Goal: Task Accomplishment & Management: Manage account settings

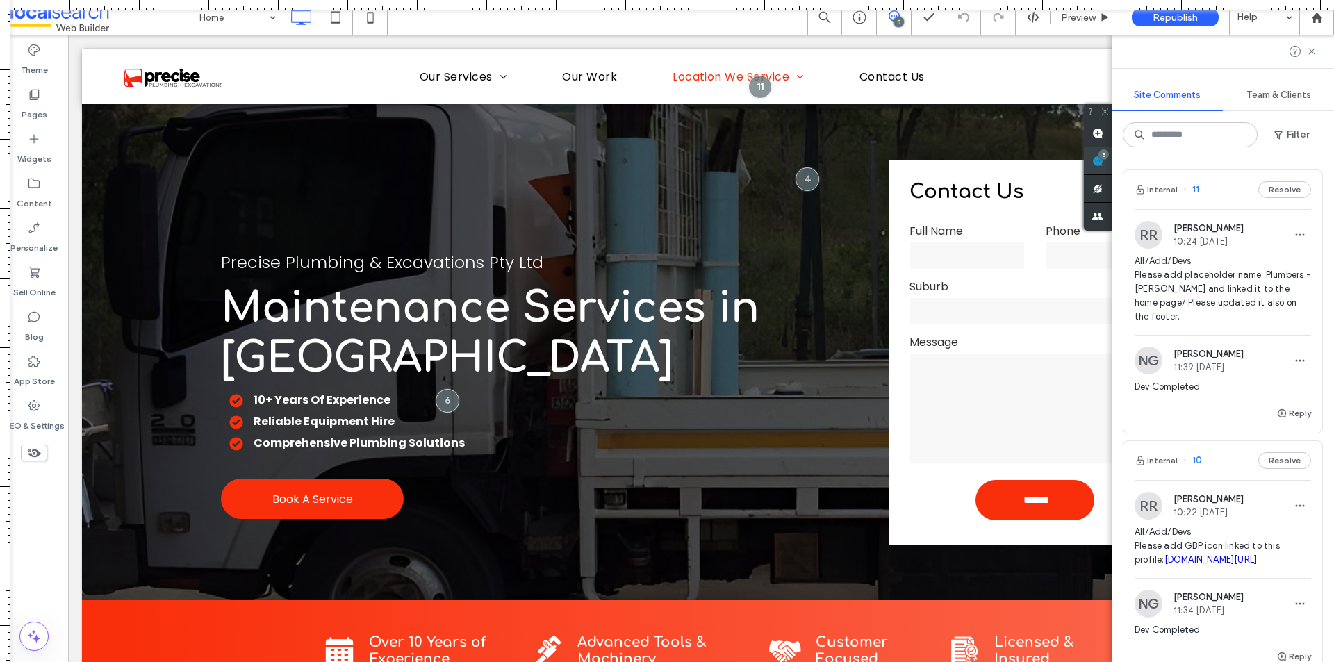
click at [1111, 162] on span at bounding box center [1098, 160] width 28 height 27
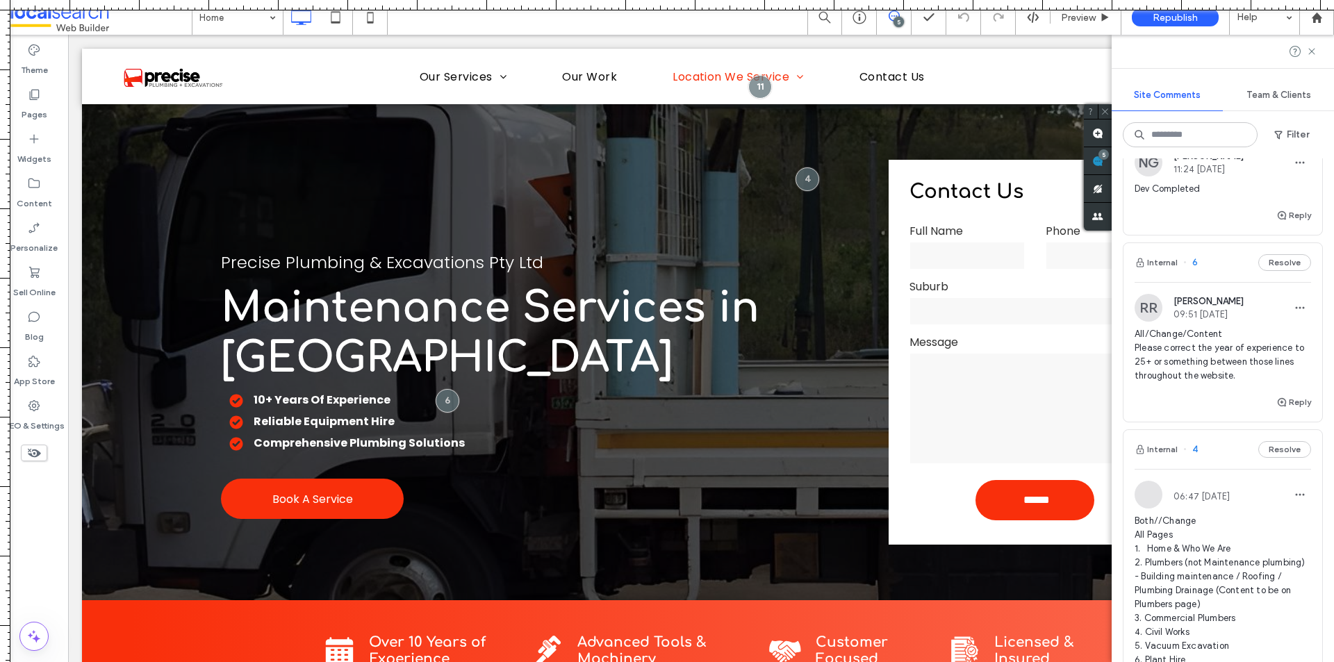
scroll to position [764, 0]
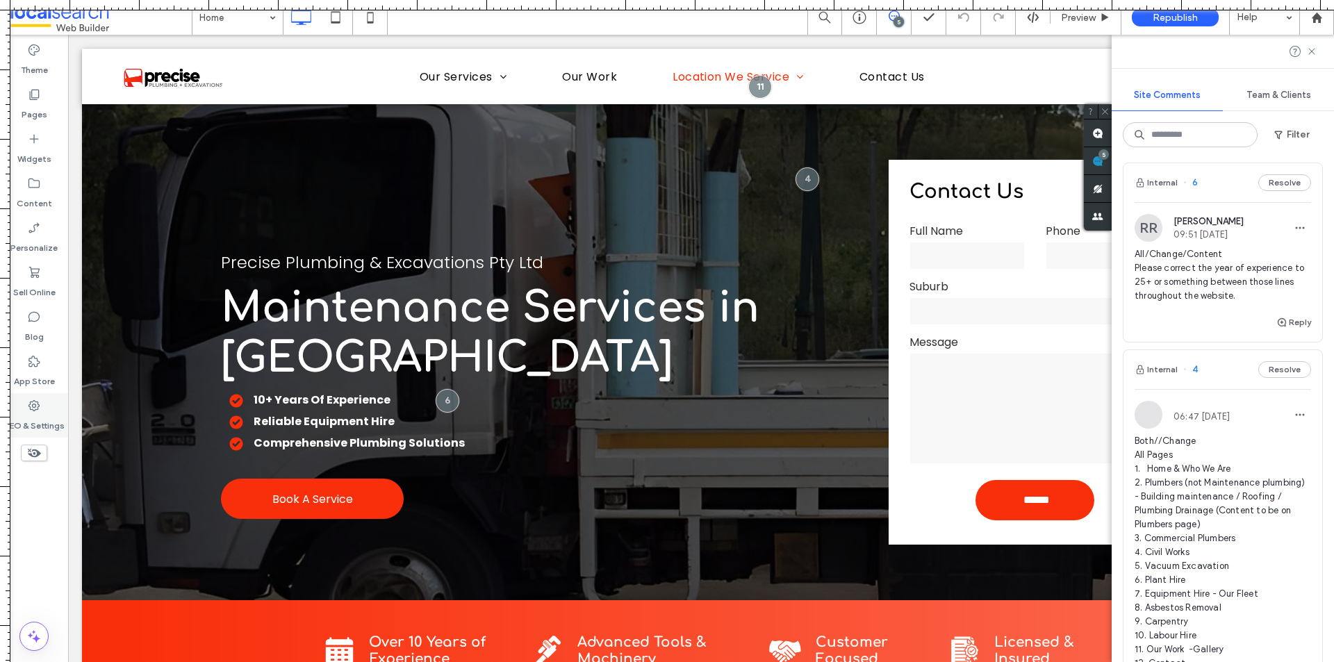
click at [33, 406] on use at bounding box center [33, 405] width 11 height 11
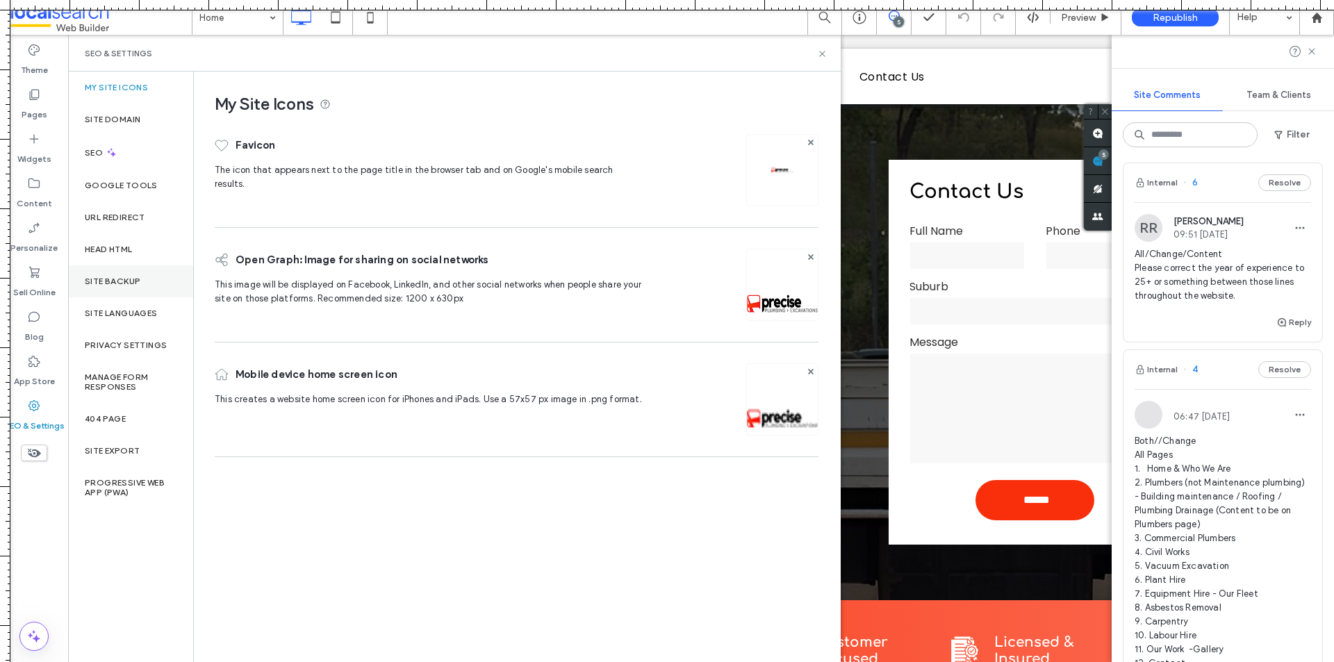
click at [136, 280] on label "Site Backup" at bounding box center [113, 281] width 56 height 10
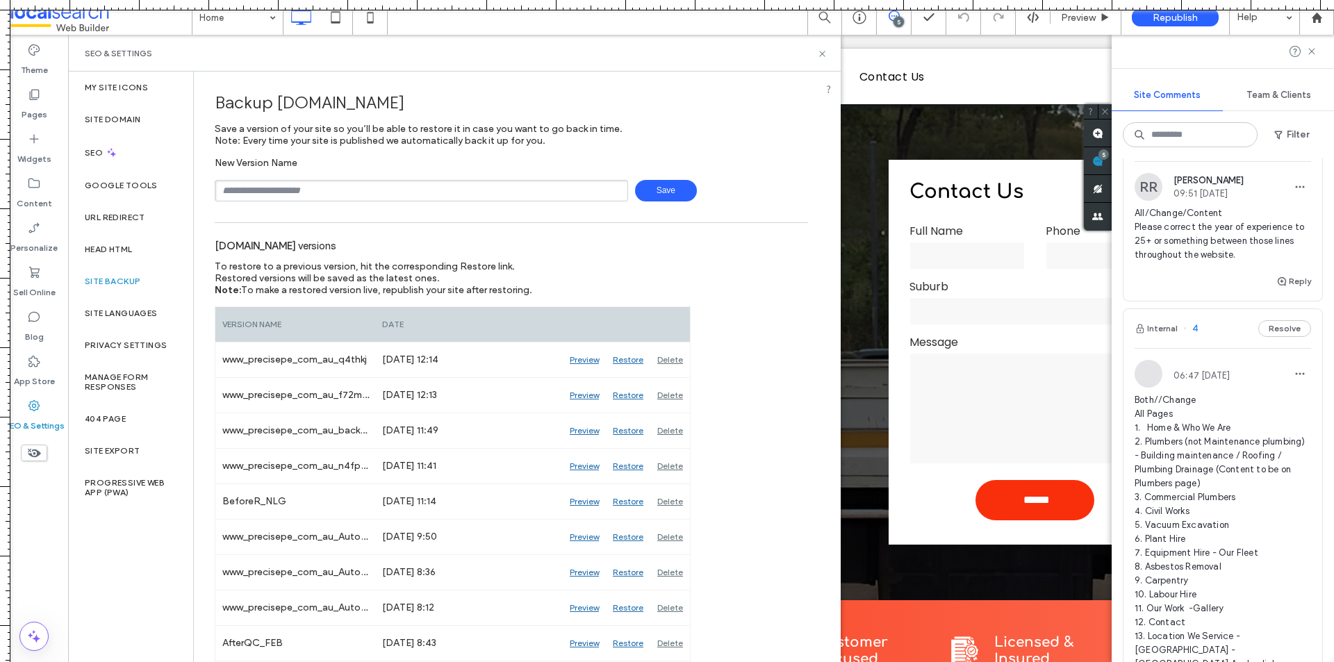
scroll to position [809, 0]
click at [321, 190] on input "text" at bounding box center [421, 191] width 413 height 22
type input "**********"
click at [651, 194] on span "Save" at bounding box center [666, 191] width 62 height 22
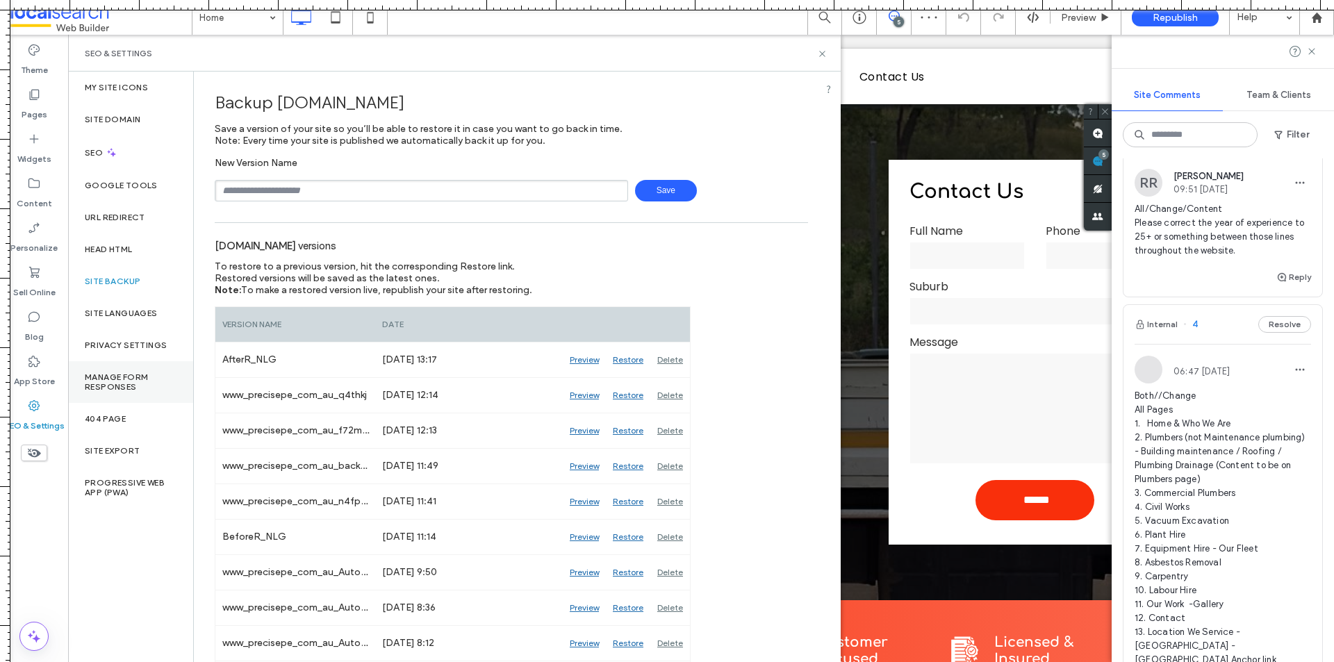
click at [128, 383] on label "Manage Form Responses" at bounding box center [131, 381] width 92 height 19
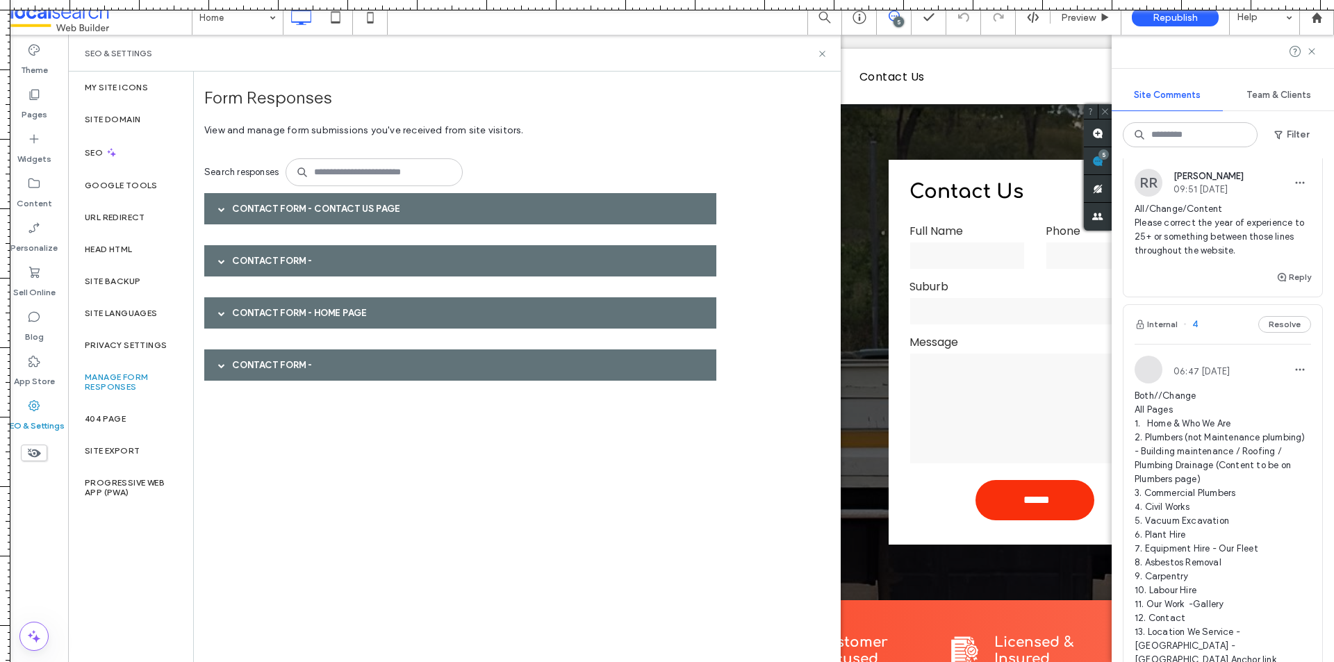
click at [224, 203] on span at bounding box center [221, 209] width 7 height 24
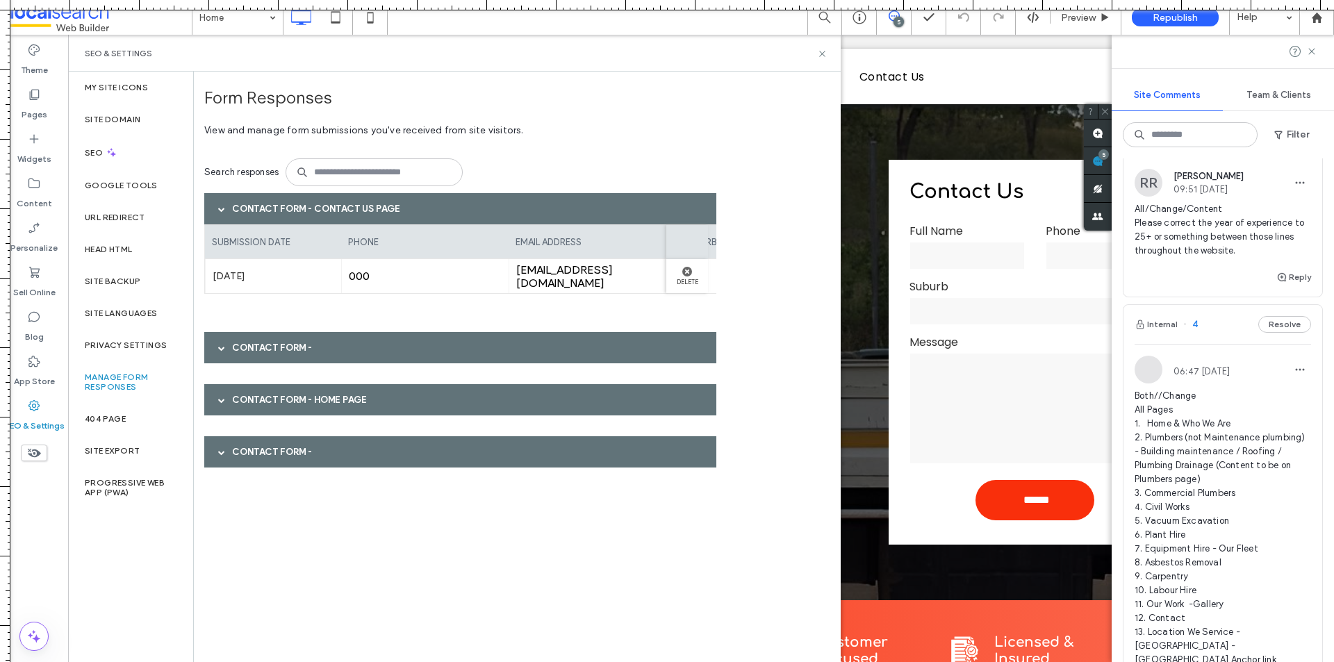
click at [217, 351] on div at bounding box center [221, 347] width 21 height 24
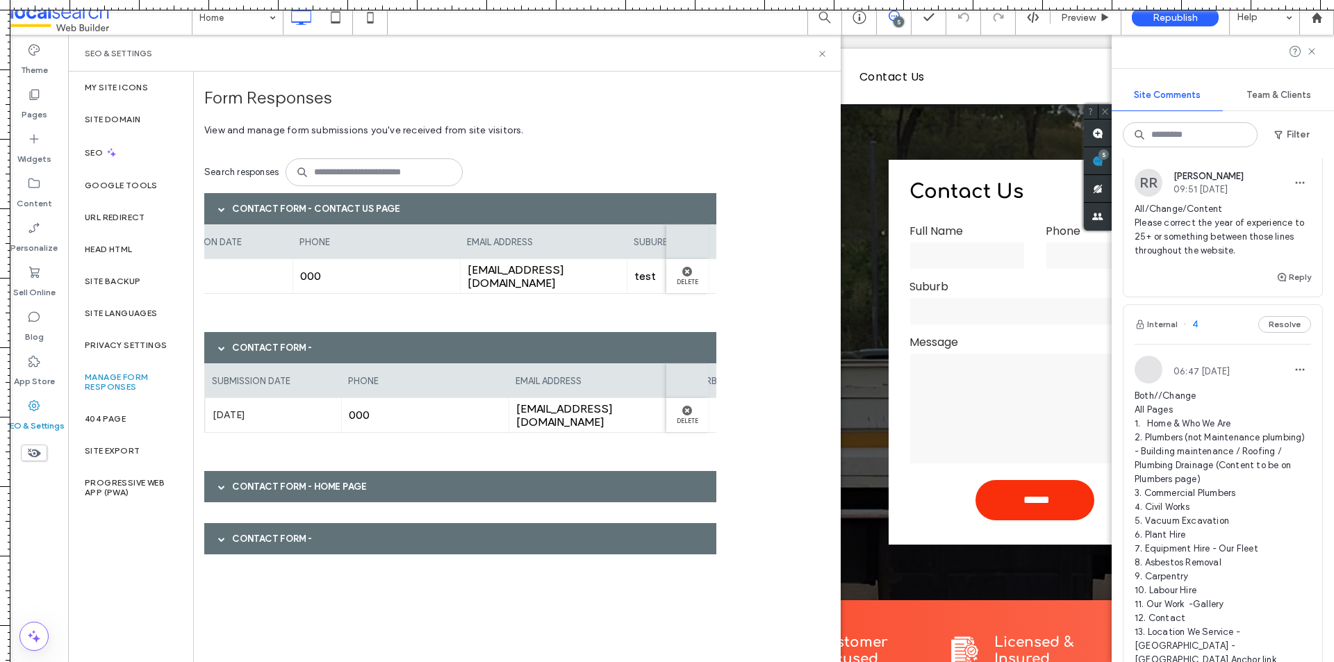
scroll to position [0, 0]
click at [213, 495] on div at bounding box center [221, 486] width 21 height 24
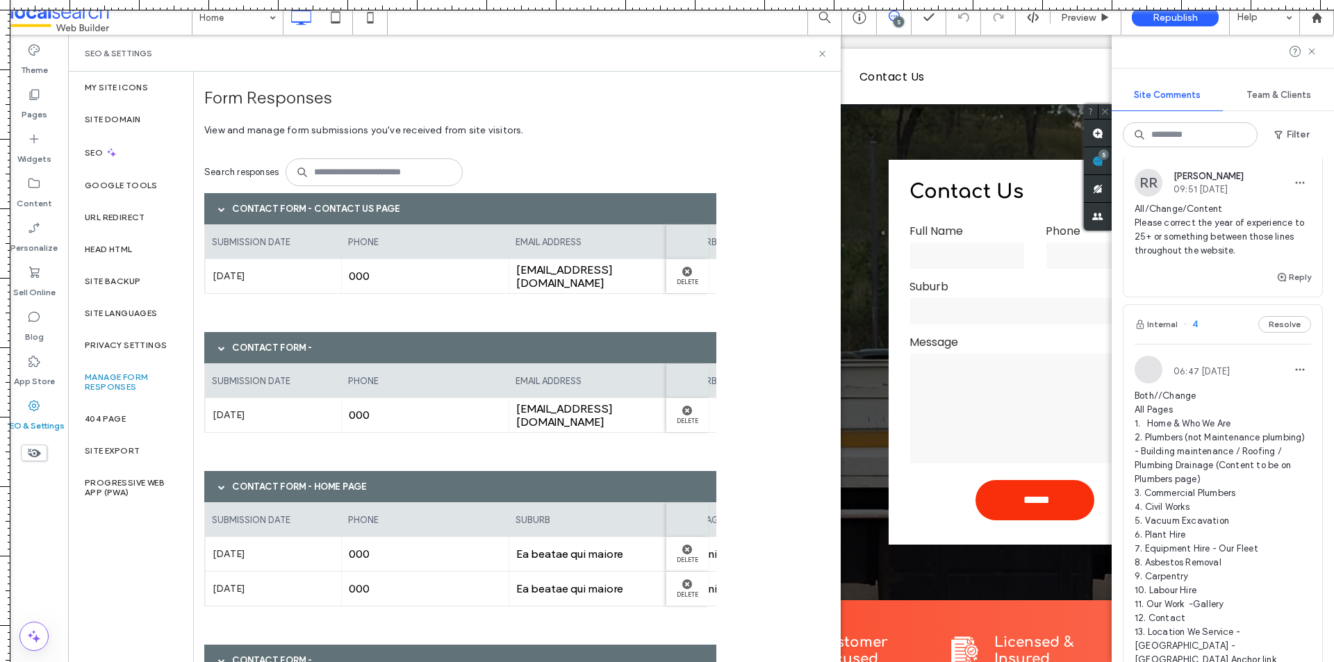
click at [209, 485] on div "Contact Form - Home page" at bounding box center [460, 486] width 512 height 31
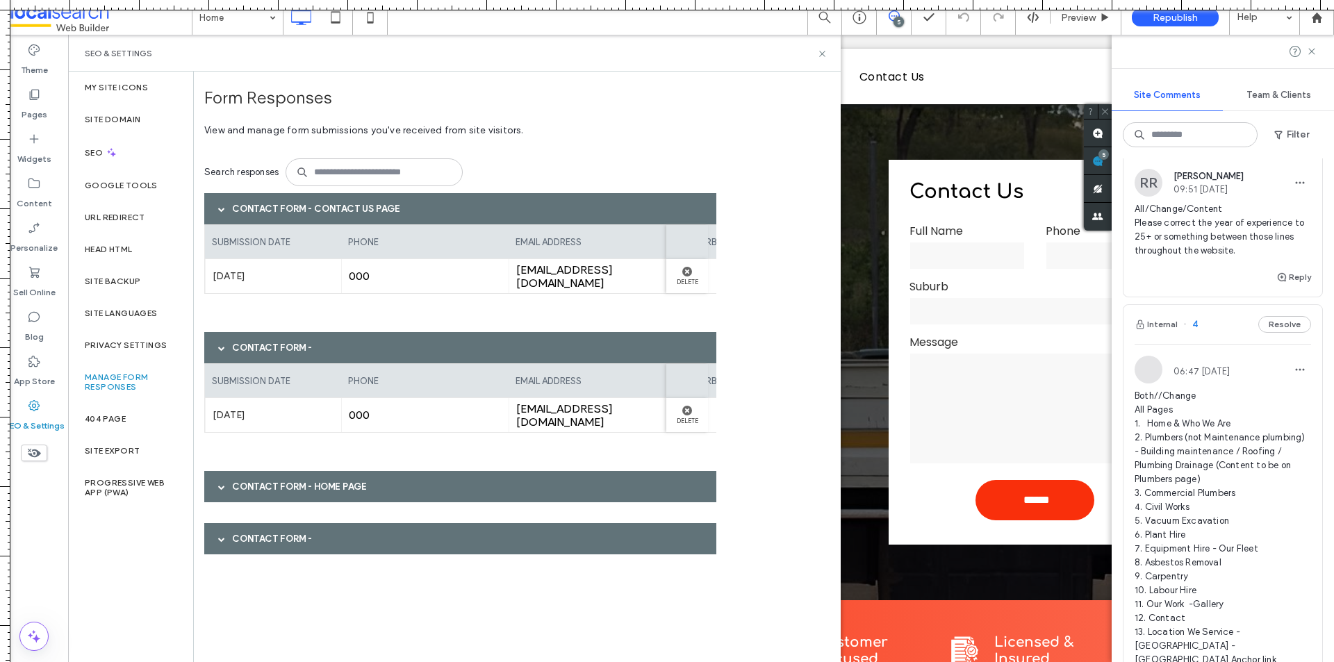
click at [213, 345] on div at bounding box center [221, 347] width 21 height 24
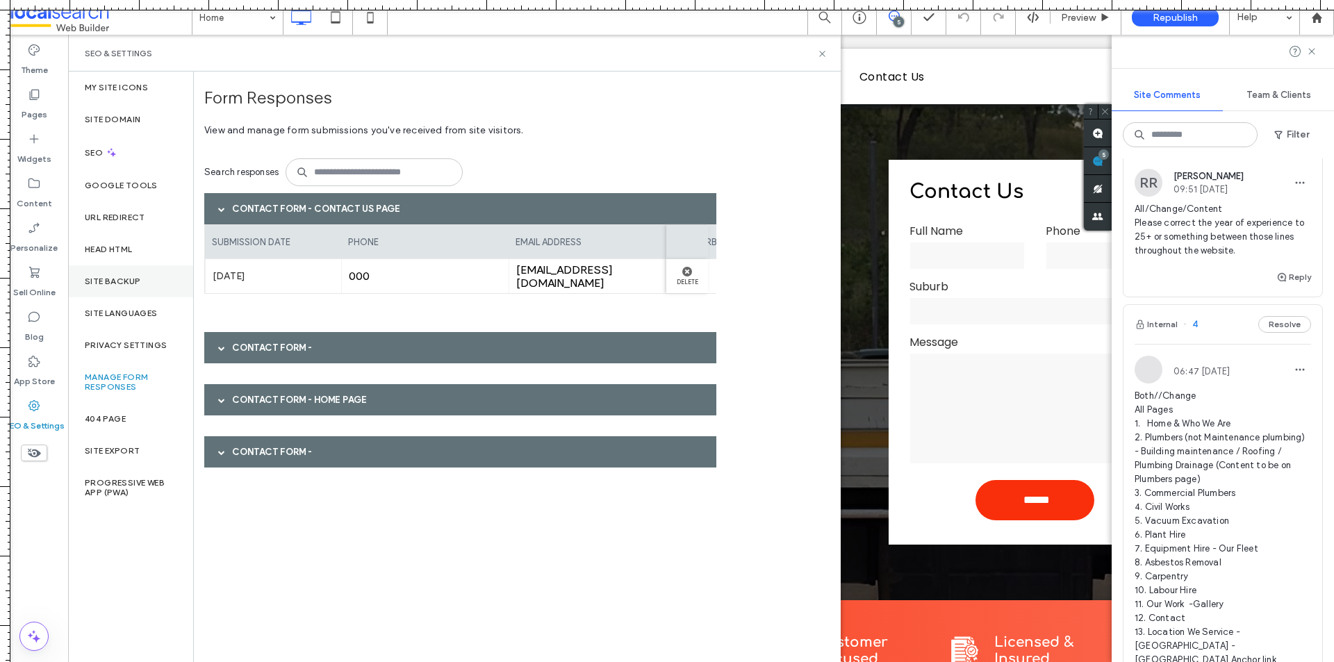
click at [135, 275] on div "Site Backup" at bounding box center [130, 281] width 125 height 32
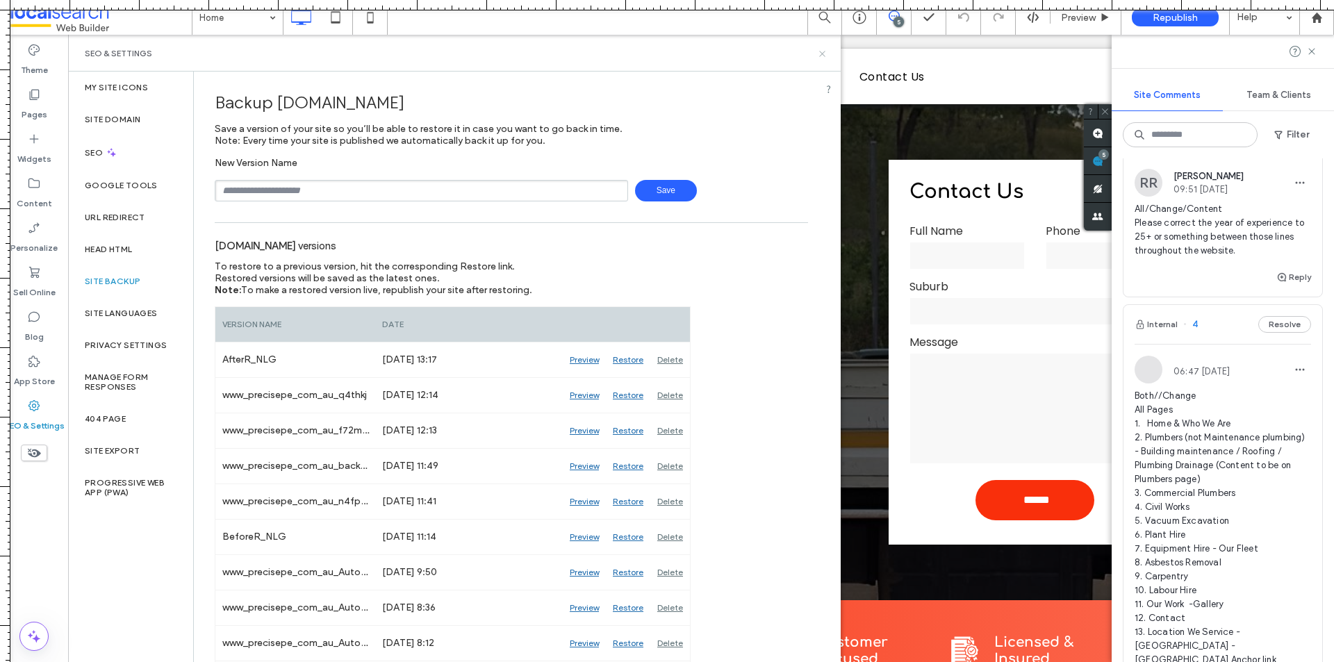
click at [820, 51] on use at bounding box center [822, 54] width 6 height 6
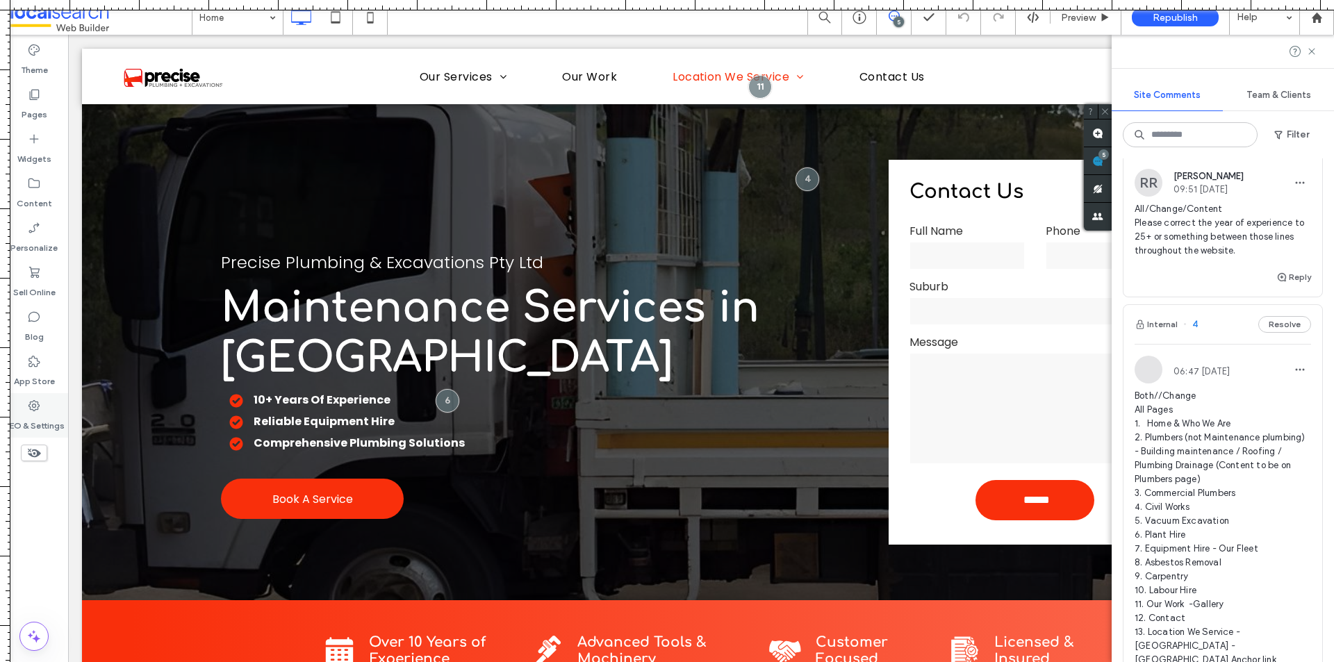
click at [35, 409] on use at bounding box center [33, 405] width 11 height 11
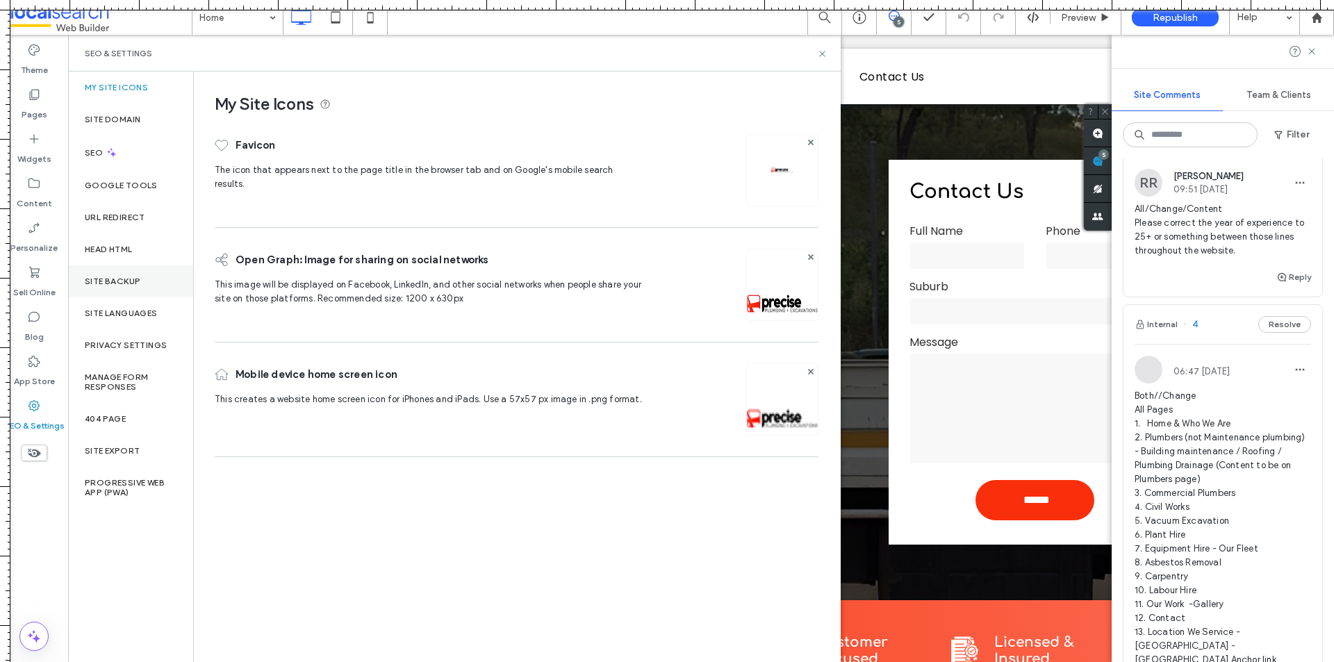
click at [131, 284] on label "Site Backup" at bounding box center [113, 281] width 56 height 10
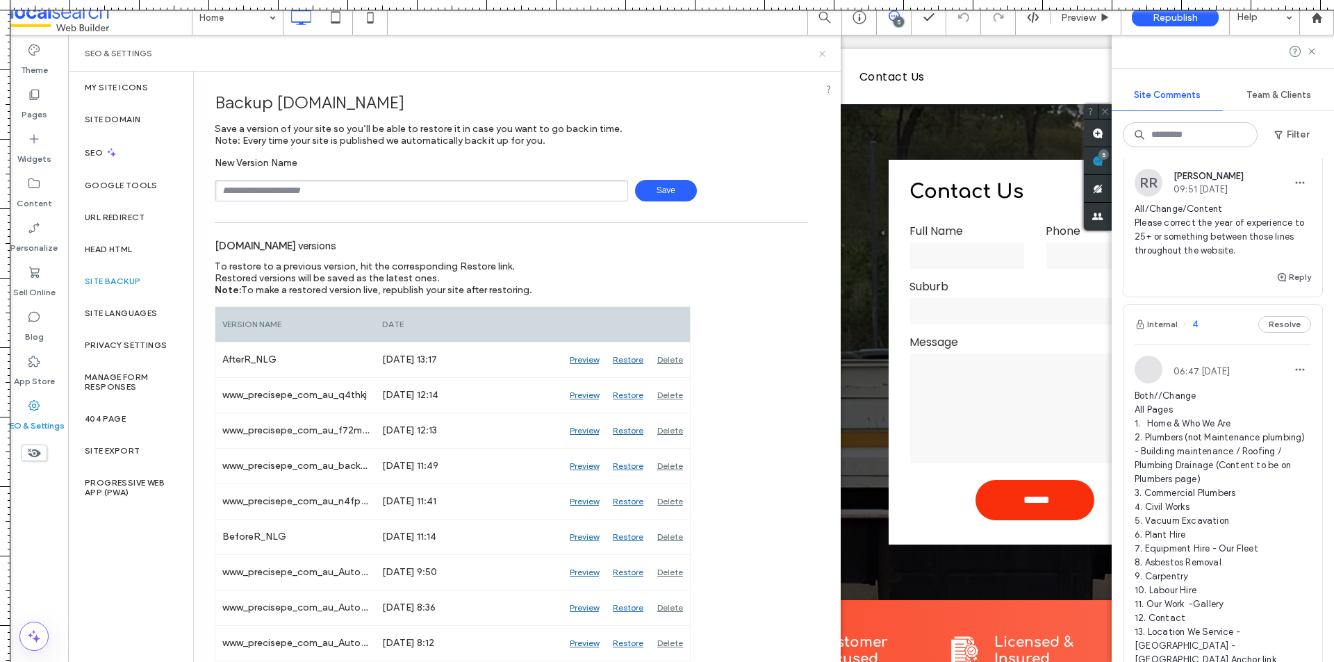
drag, startPoint x: 821, startPoint y: 49, endPoint x: 748, endPoint y: 16, distance: 80.2
click at [821, 49] on icon at bounding box center [822, 54] width 10 height 10
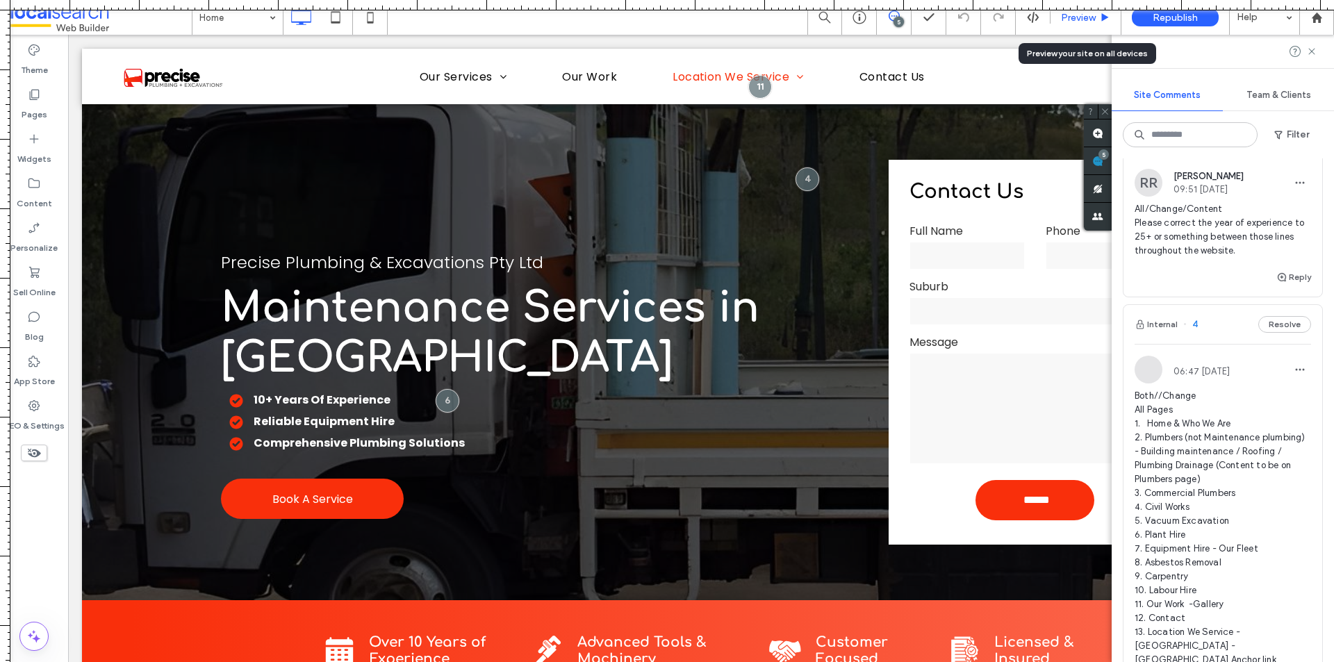
click at [1073, 19] on span "Preview" at bounding box center [1078, 18] width 35 height 12
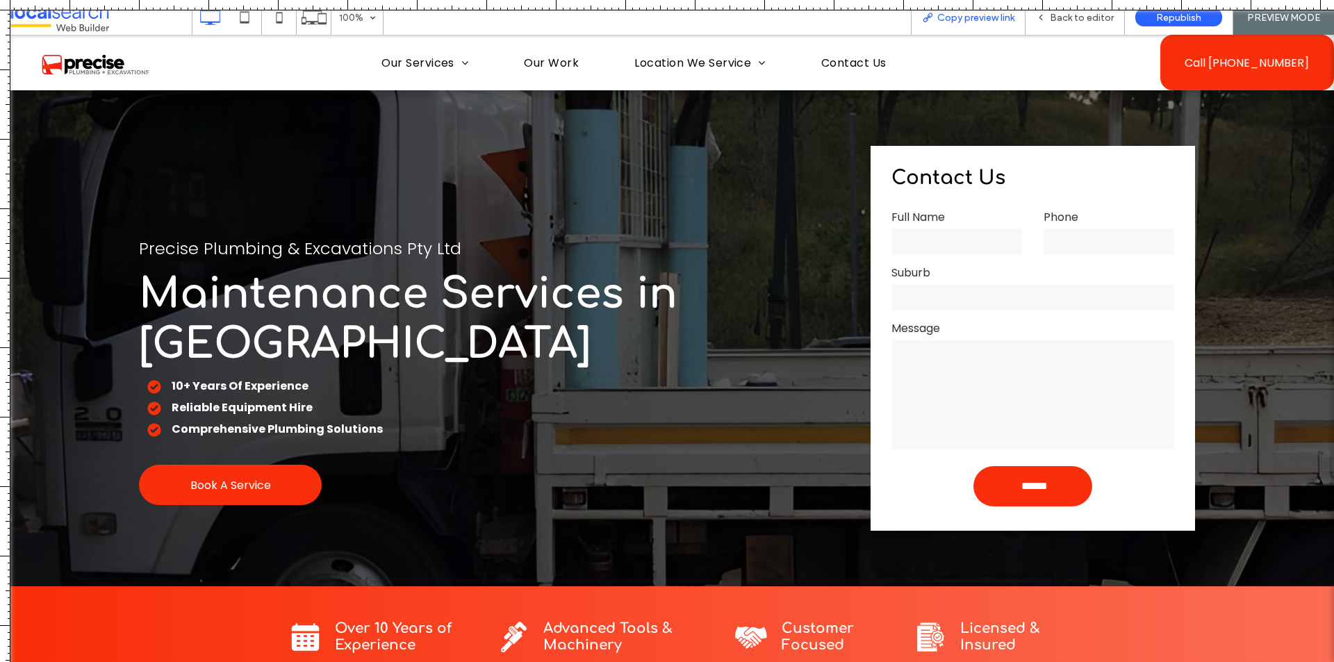
click at [1018, 24] on div "Copy preview link" at bounding box center [968, 17] width 115 height 35
click at [980, 21] on span "Copy preview link" at bounding box center [975, 18] width 77 height 12
click at [1045, 19] on icon at bounding box center [1041, 18] width 10 height 10
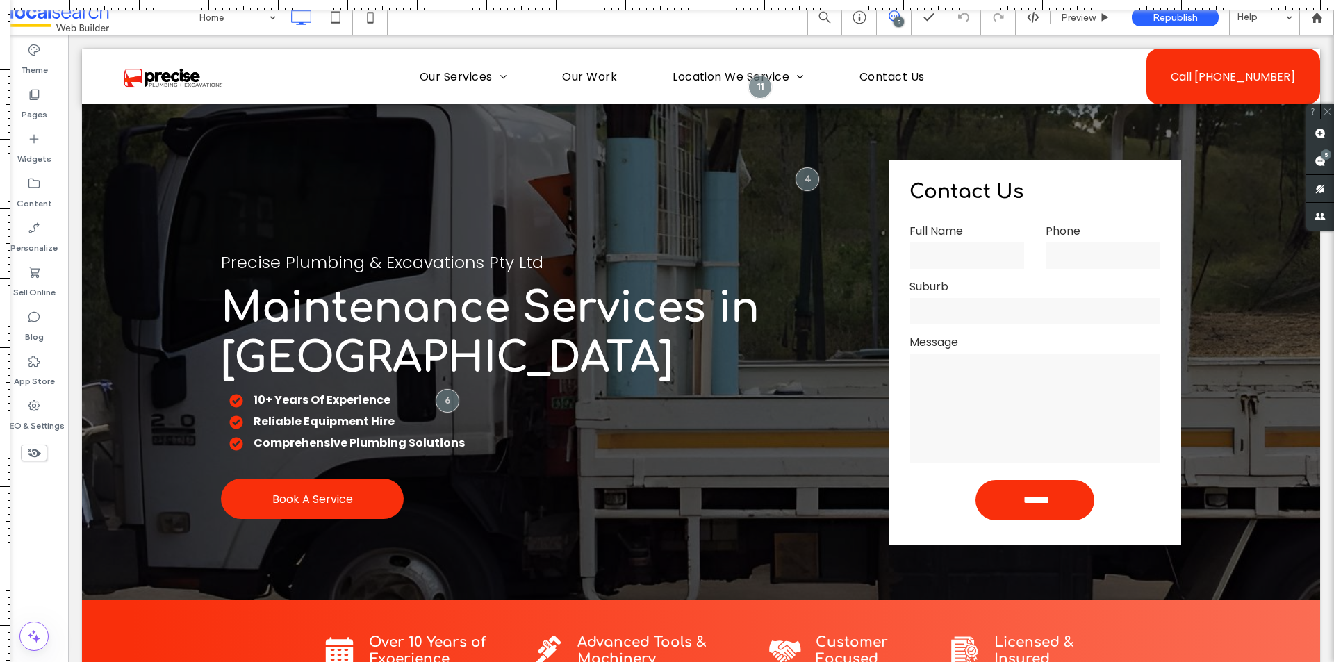
click at [68, 22] on span at bounding box center [100, 17] width 181 height 28
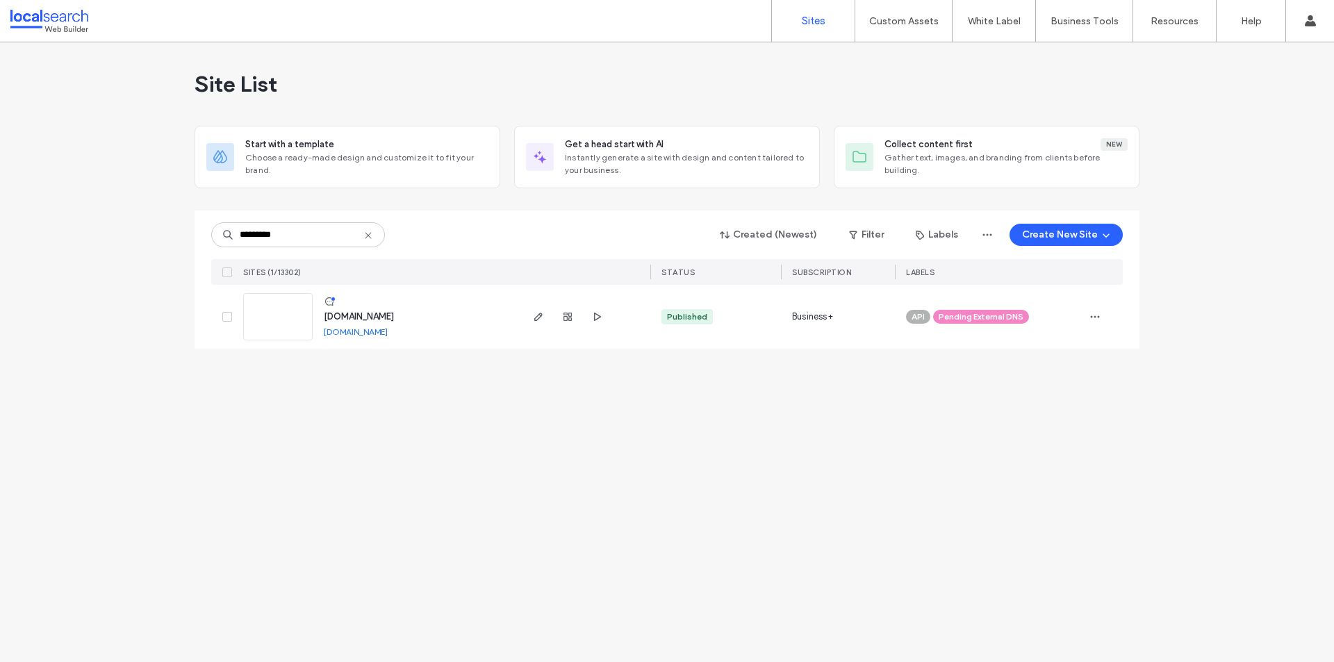
type input "********"
click at [596, 323] on span "button" at bounding box center [596, 316] width 17 height 17
